Goal: Download file/media

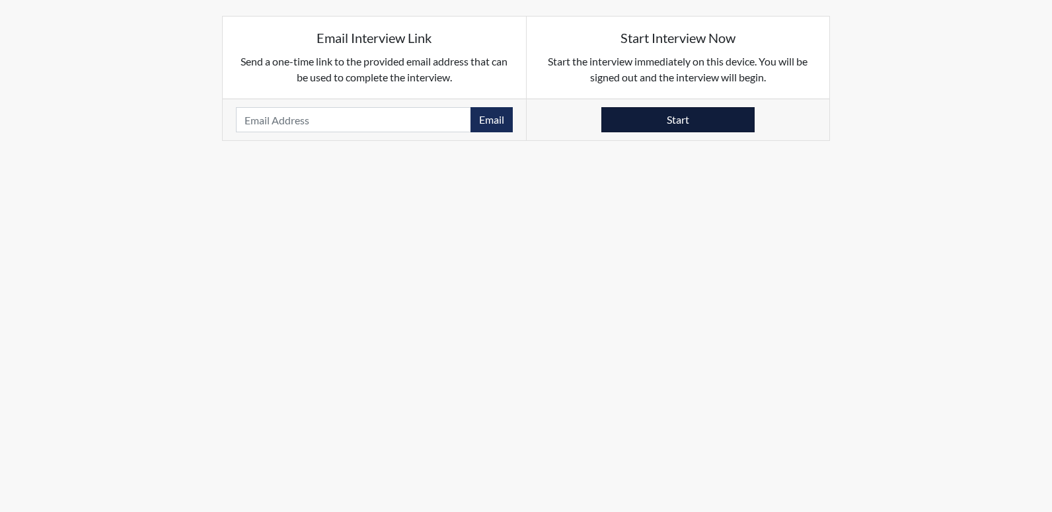
click at [670, 125] on button "Start" at bounding box center [677, 119] width 153 height 25
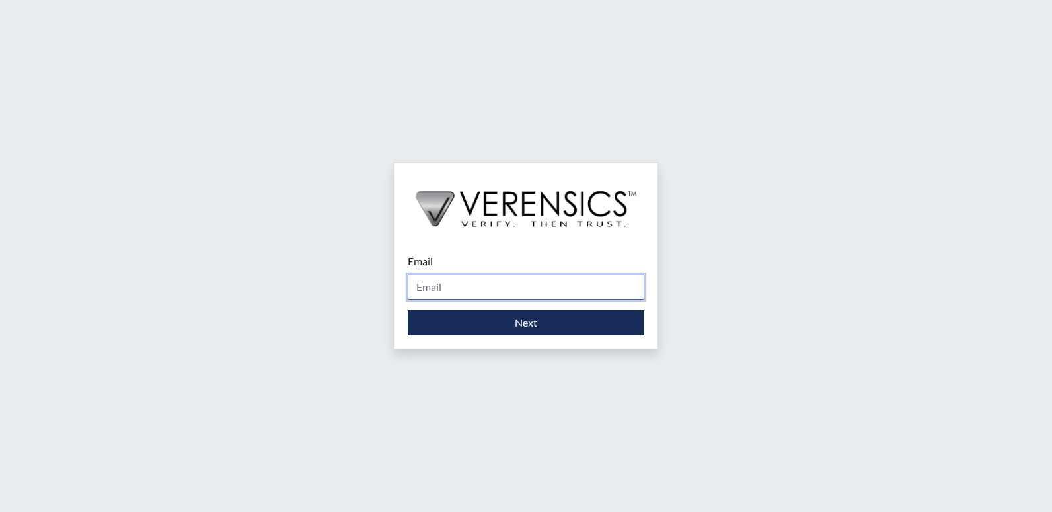
click at [483, 286] on input "Email" at bounding box center [526, 286] width 237 height 25
type input "stacey.walden@gdc.ga.gov"
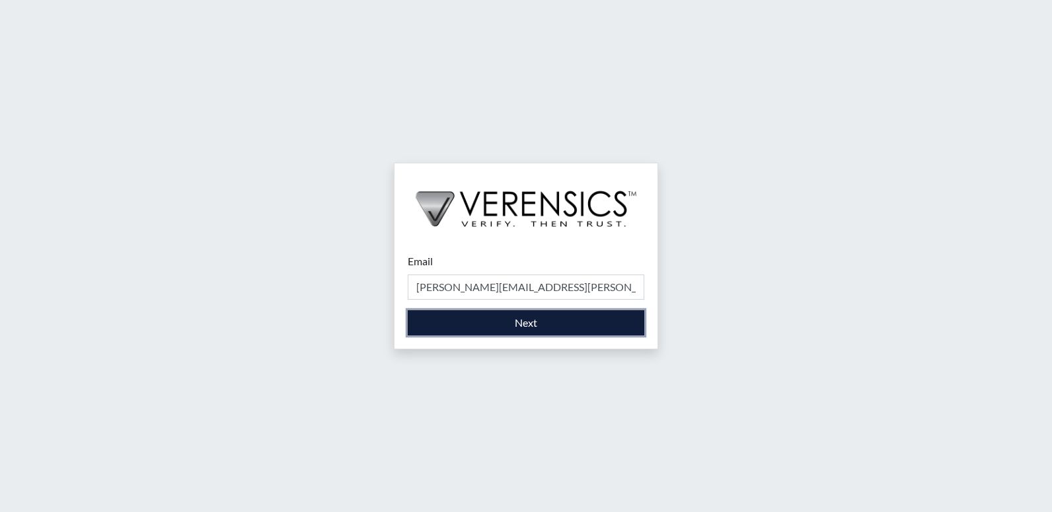
click at [493, 319] on button "Next" at bounding box center [526, 322] width 237 height 25
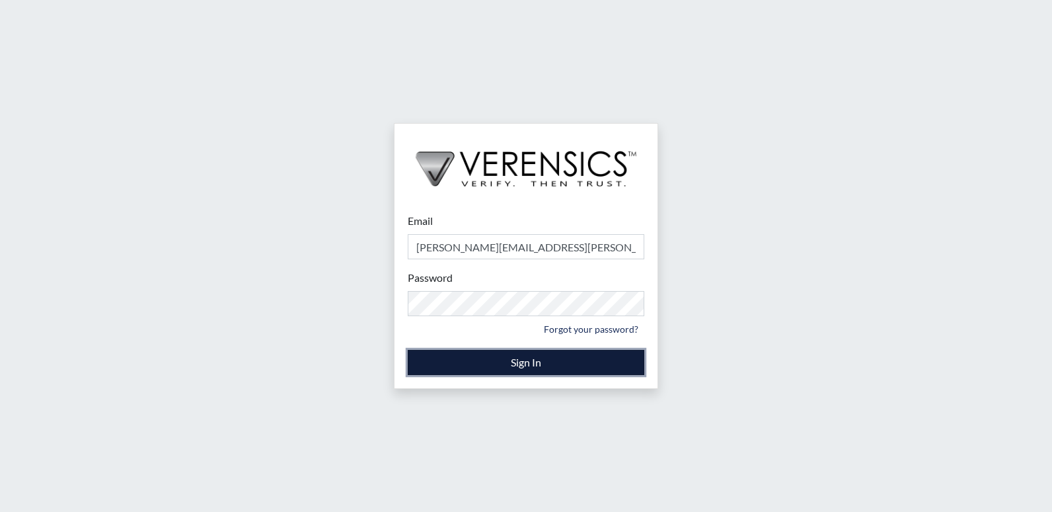
click at [490, 360] on button "Sign In" at bounding box center [526, 362] width 237 height 25
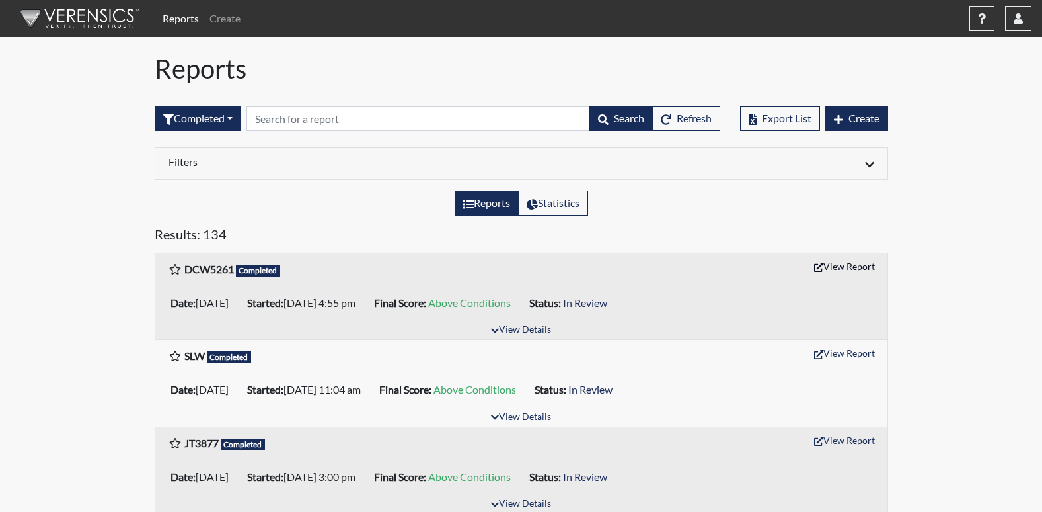
click at [849, 266] on button "View Report" at bounding box center [844, 266] width 73 height 20
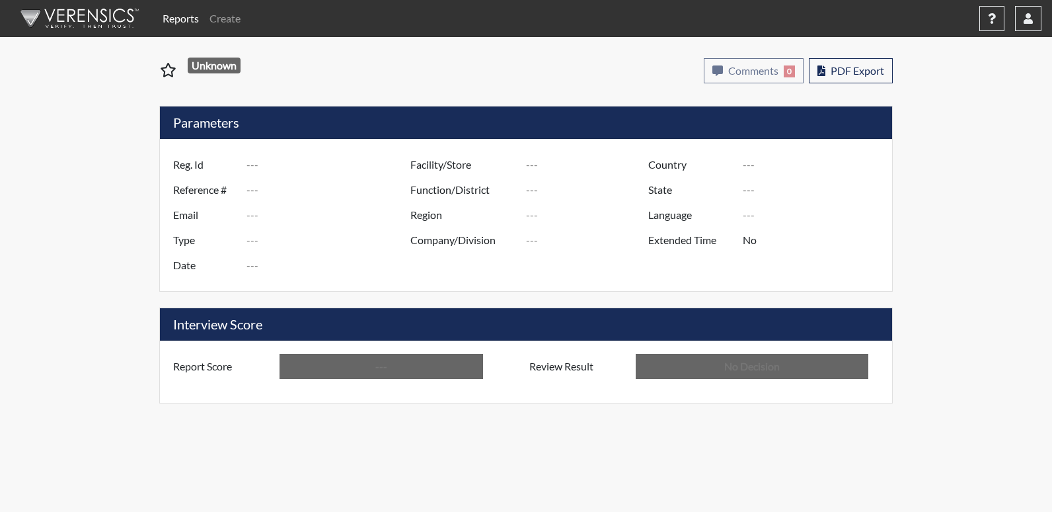
type input "DCW5261"
type input "51166"
type input "---"
type input "Corrections Pre-Employment"
type input "Sep 8, 2025"
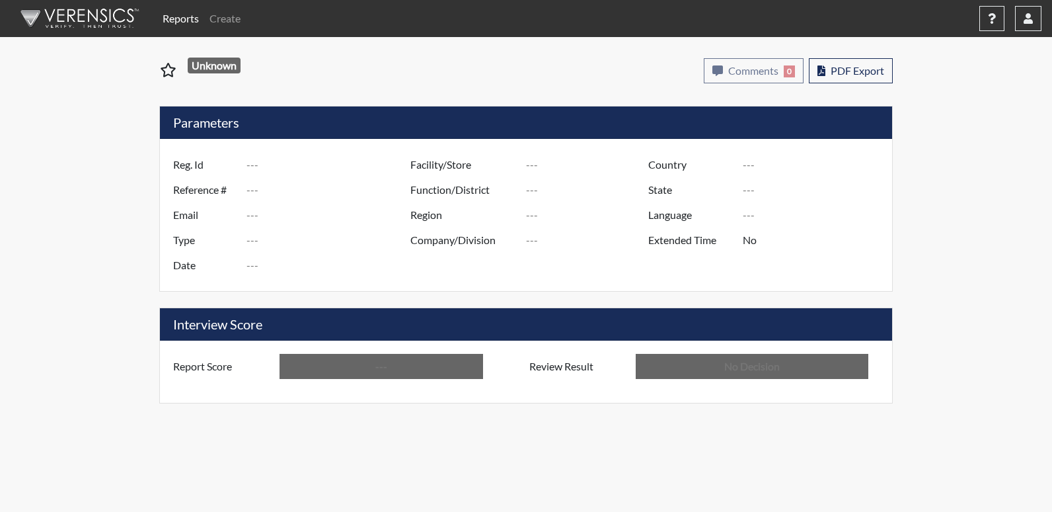
type input "Washington SP"
type input "North Region"
type input "United States"
type input "Georgia"
type input "English"
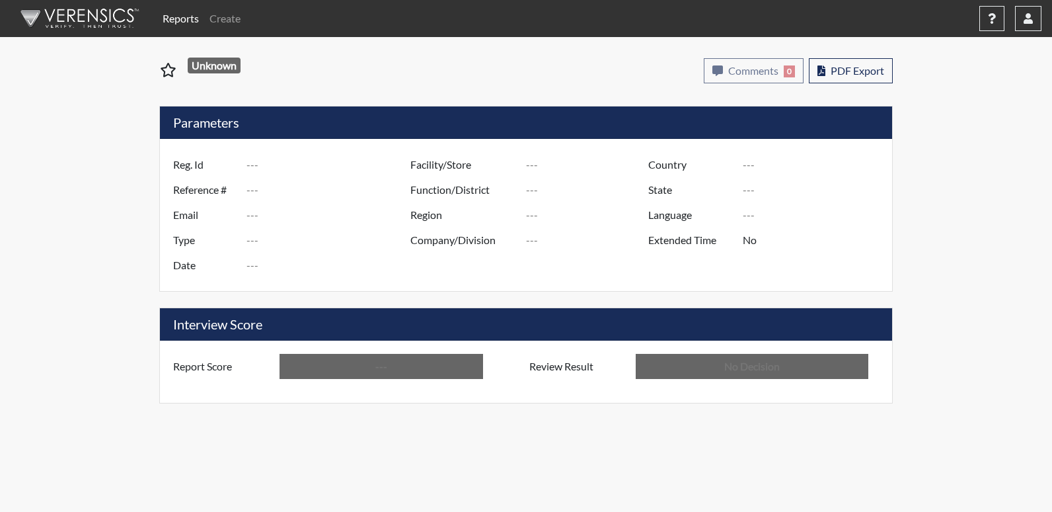
type input "Above Conditions"
type input "In Review"
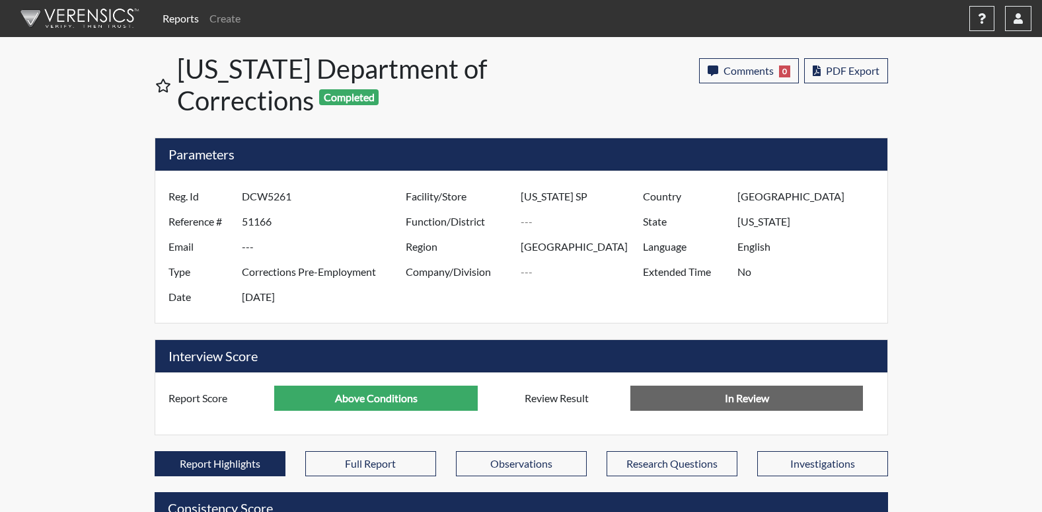
scroll to position [219, 549]
click at [848, 71] on span "PDF Export" at bounding box center [853, 70] width 54 height 13
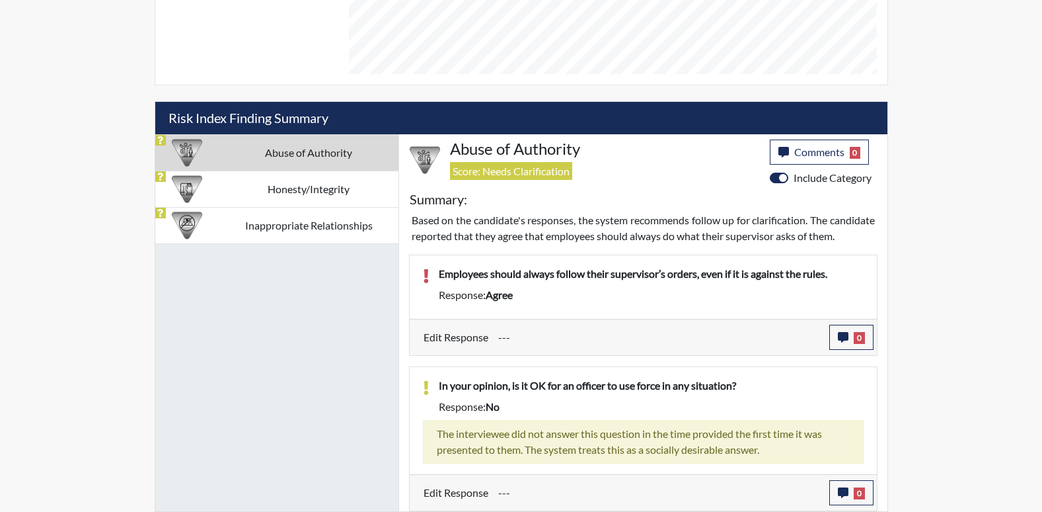
scroll to position [715, 0]
